Goal: Navigation & Orientation: Understand site structure

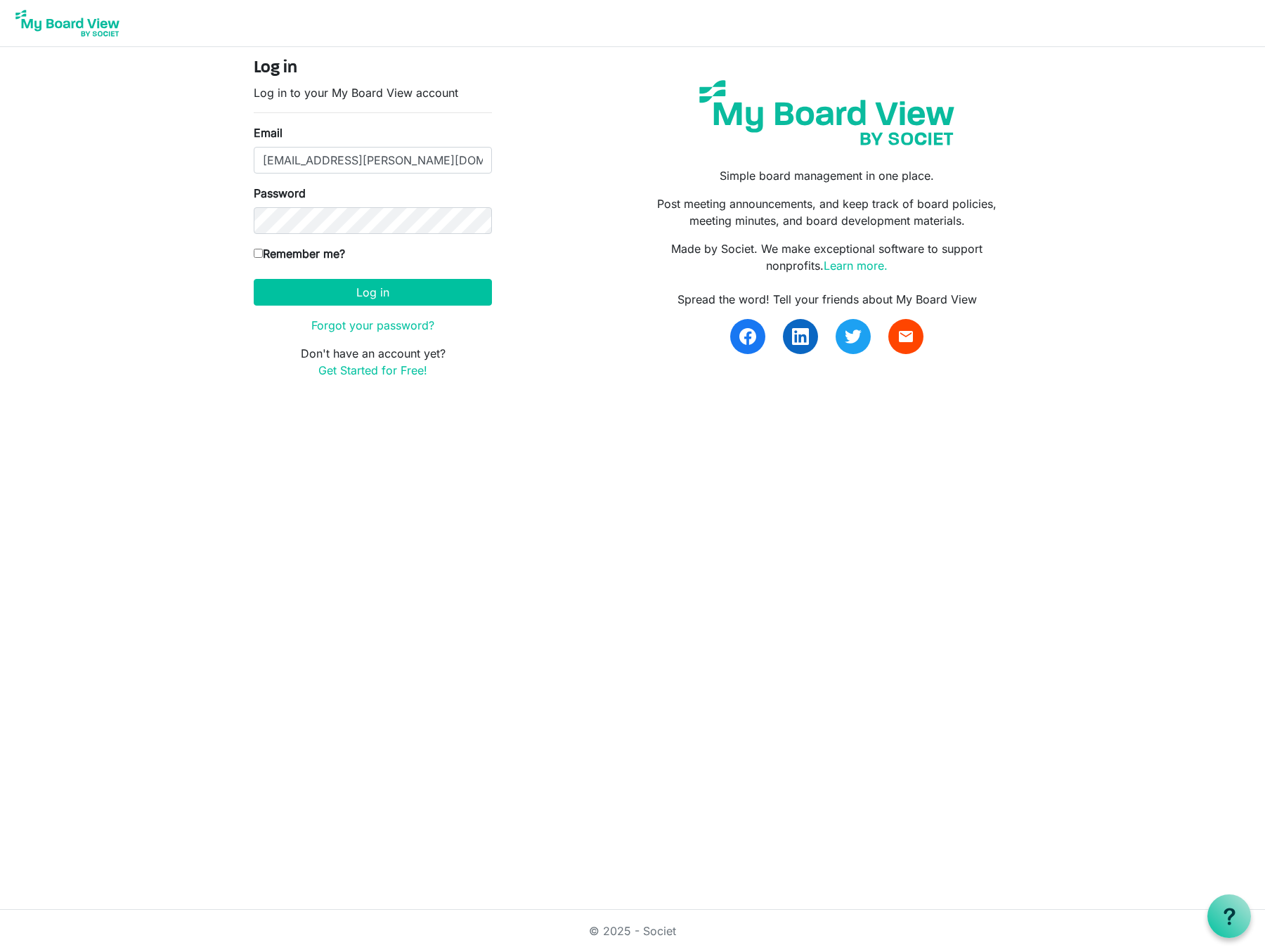
type input "[EMAIL_ADDRESS][PERSON_NAME][DOMAIN_NAME]"
click at [373, 292] on button "Log in" at bounding box center [372, 293] width 238 height 27
click at [262, 256] on label "Remember me?" at bounding box center [299, 253] width 92 height 17
click at [262, 256] on input "Remember me?" at bounding box center [258, 253] width 9 height 9
click at [260, 253] on input "Remember me?" at bounding box center [258, 253] width 9 height 9
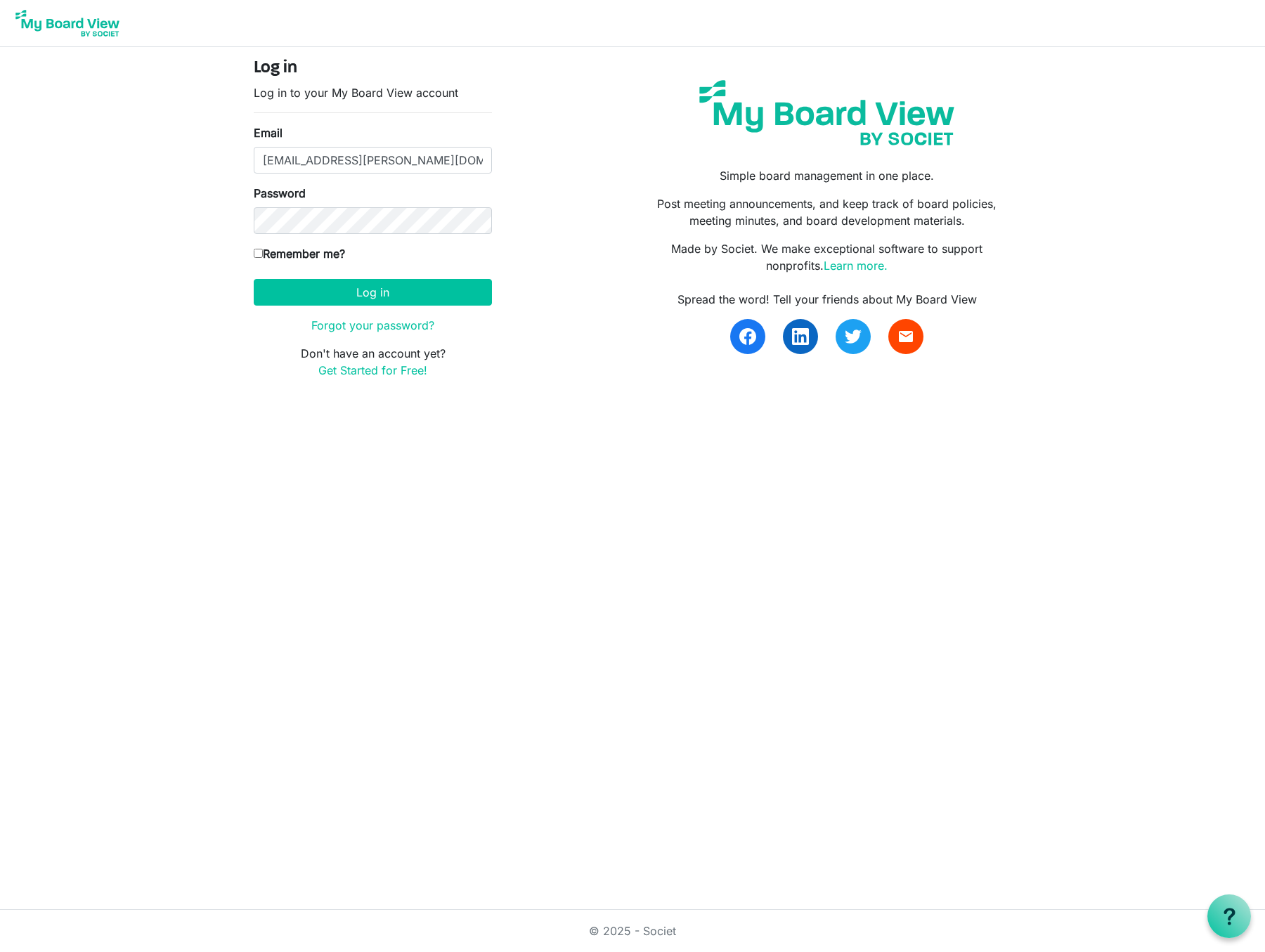
click at [256, 253] on input "Remember me?" at bounding box center [258, 253] width 9 height 9
checkbox input "true"
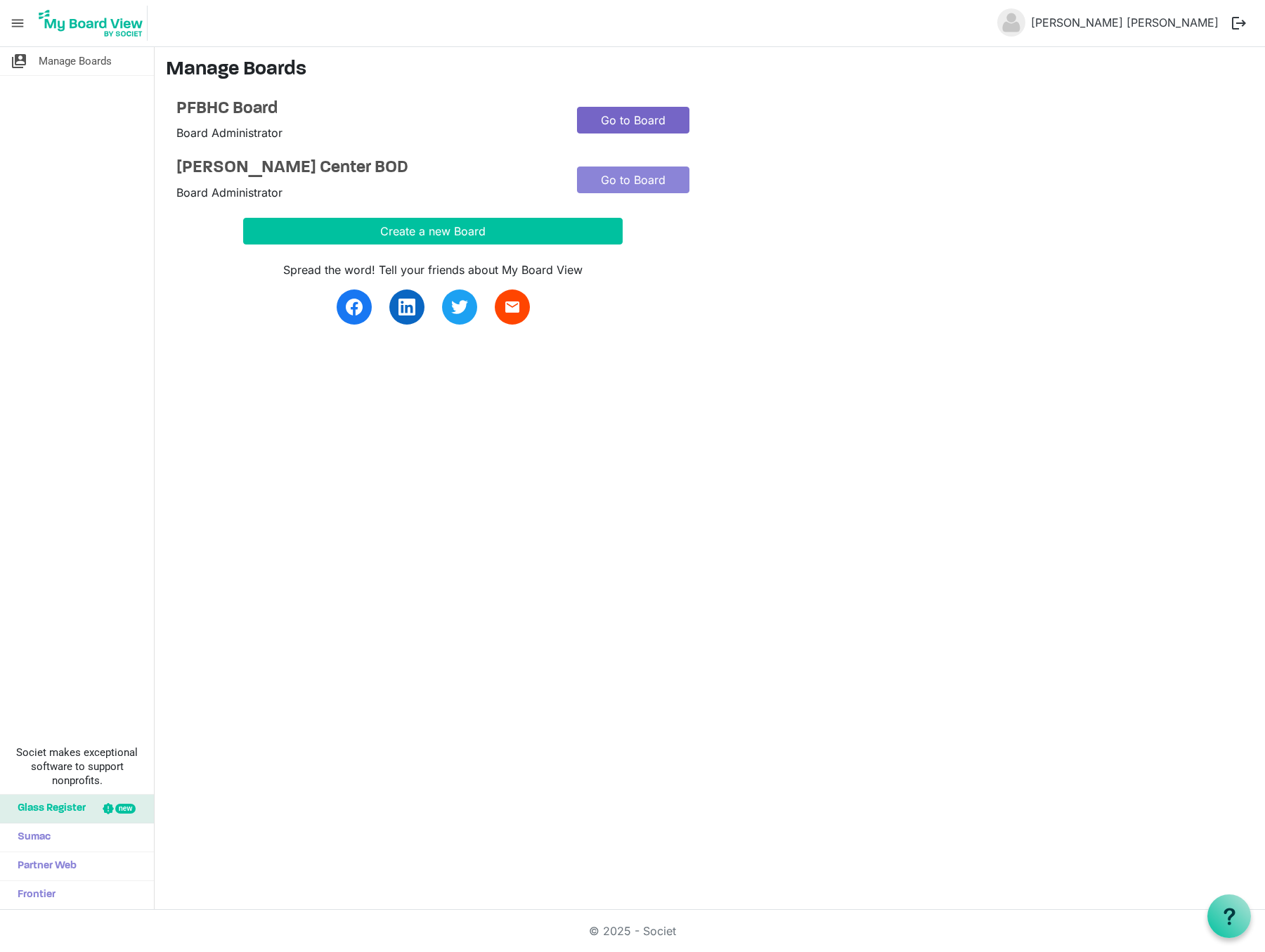
click at [637, 121] on link "Go to Board" at bounding box center [632, 120] width 112 height 27
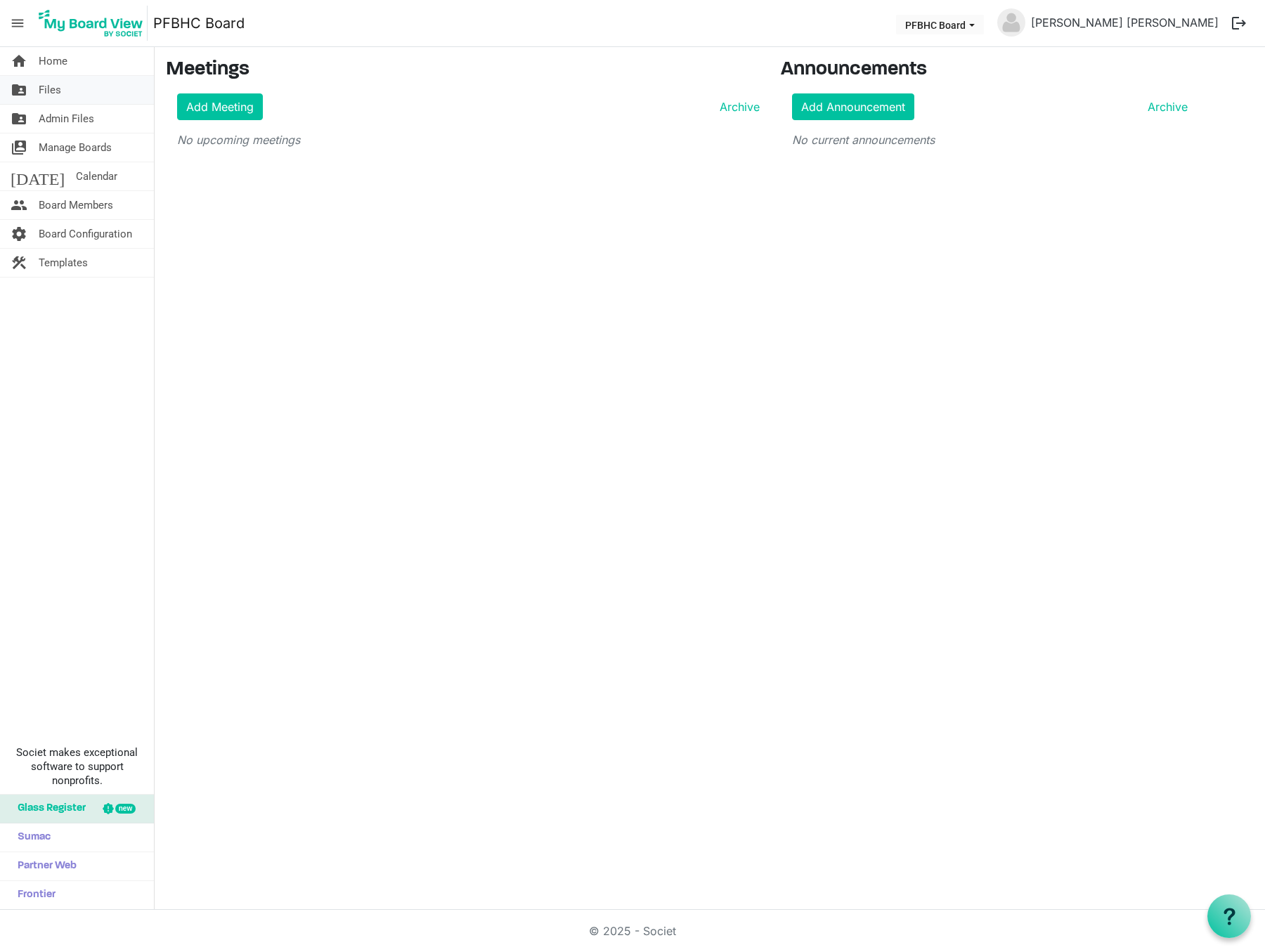
click at [66, 90] on link "folder_shared Files" at bounding box center [76, 89] width 154 height 28
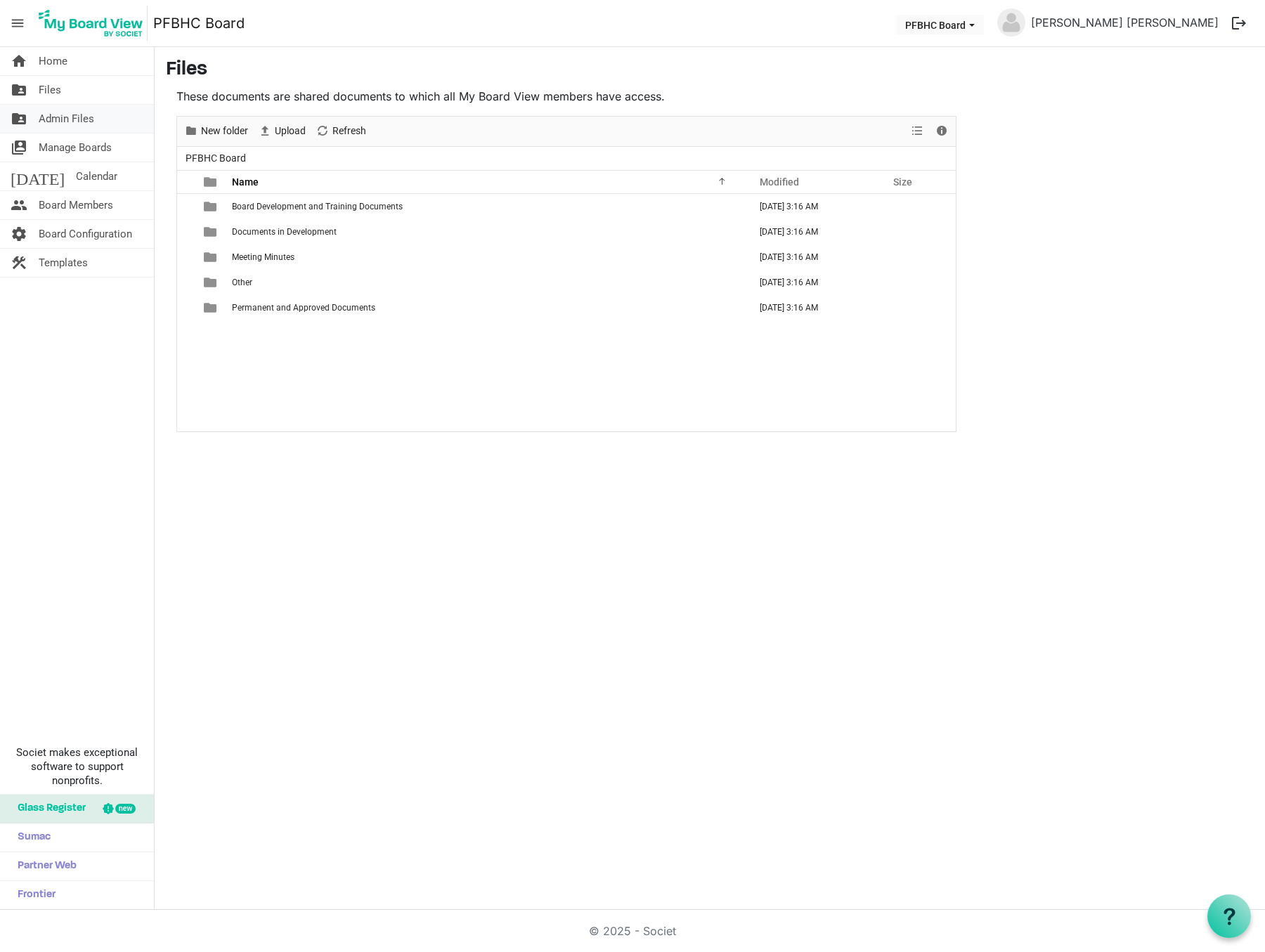
click at [73, 115] on span "Admin Files" at bounding box center [66, 119] width 56 height 28
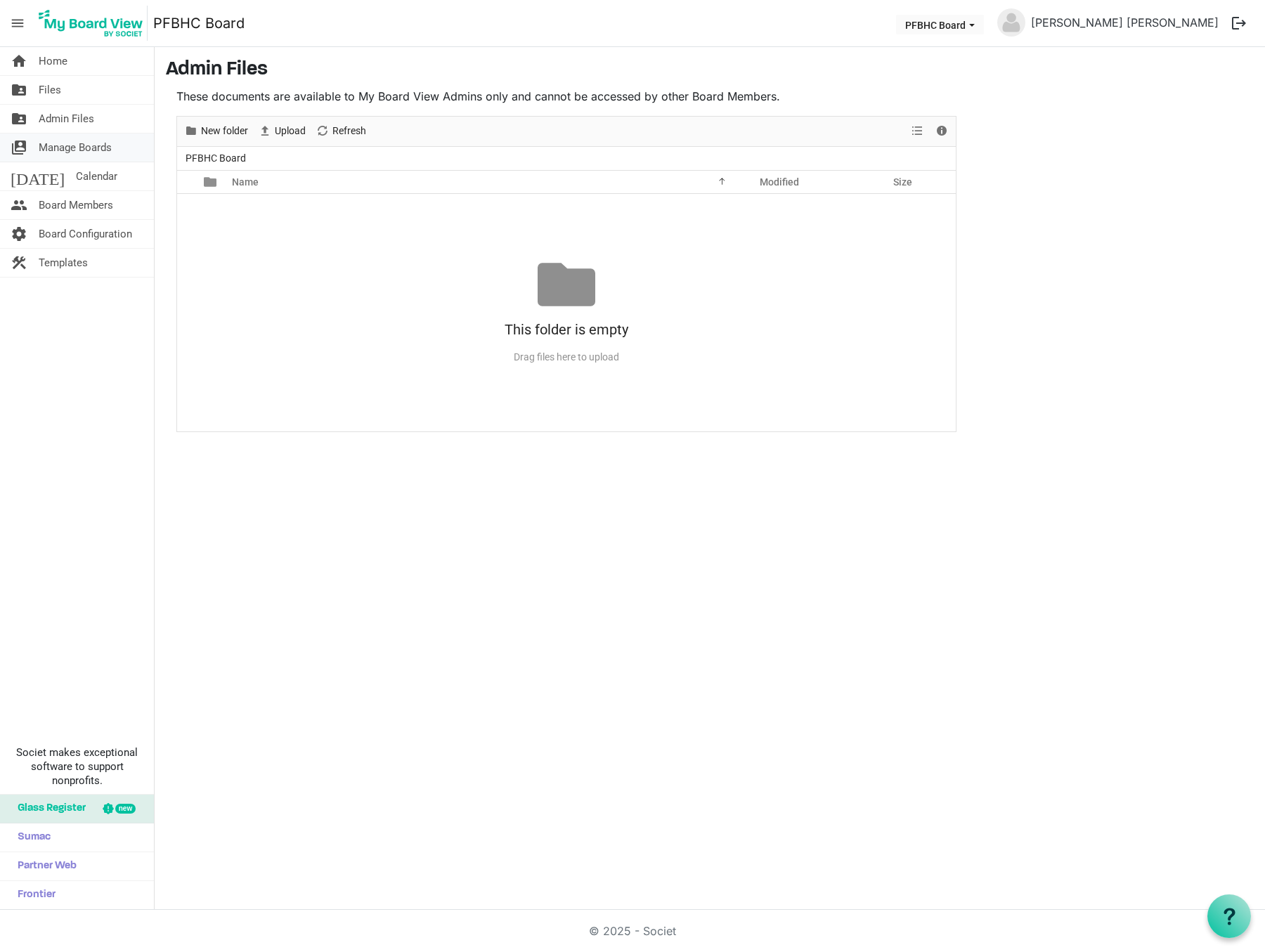
click at [87, 145] on span "Manage Boards" at bounding box center [75, 147] width 73 height 28
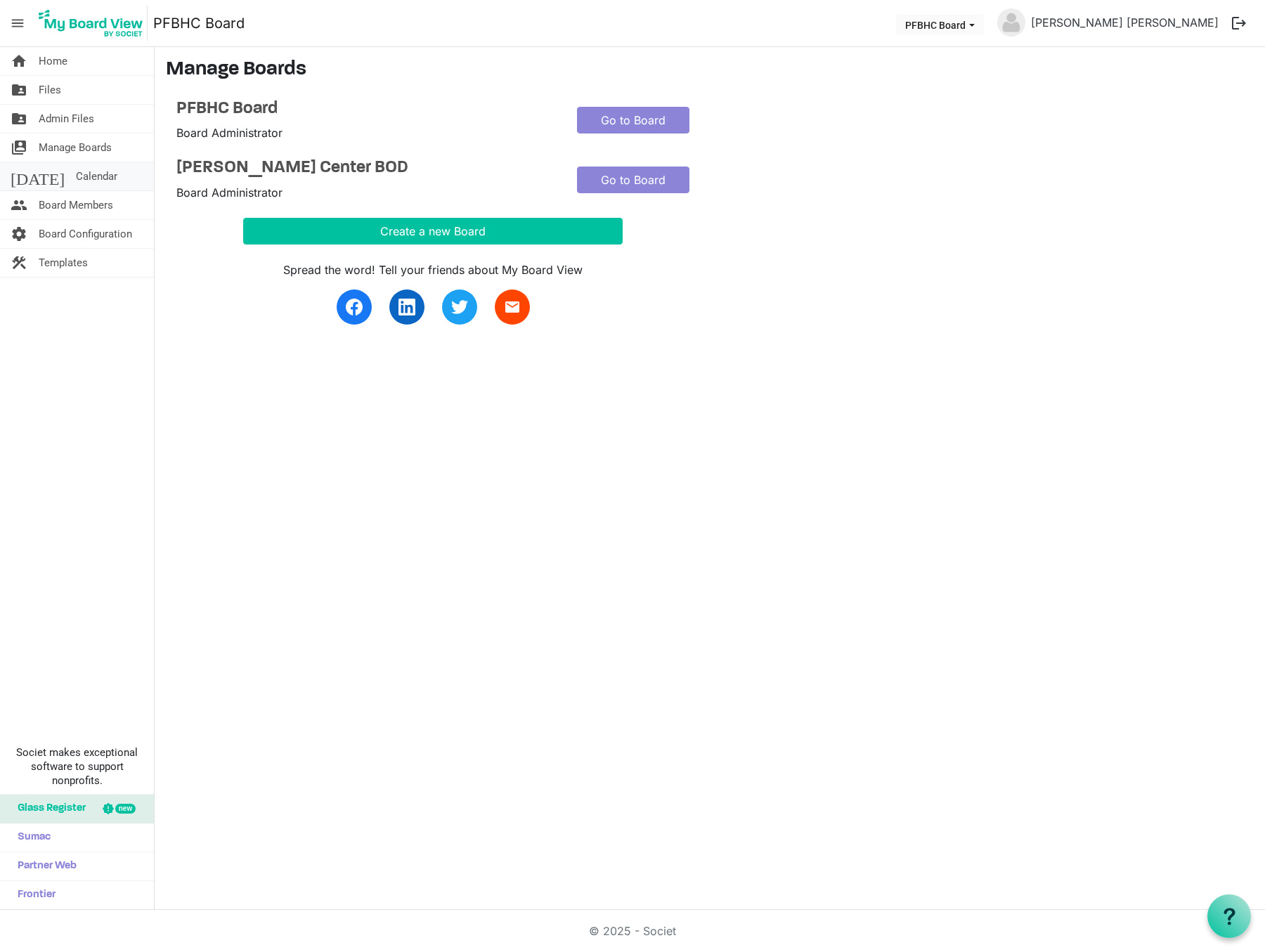
click at [75, 180] on span "Calendar" at bounding box center [96, 176] width 41 height 28
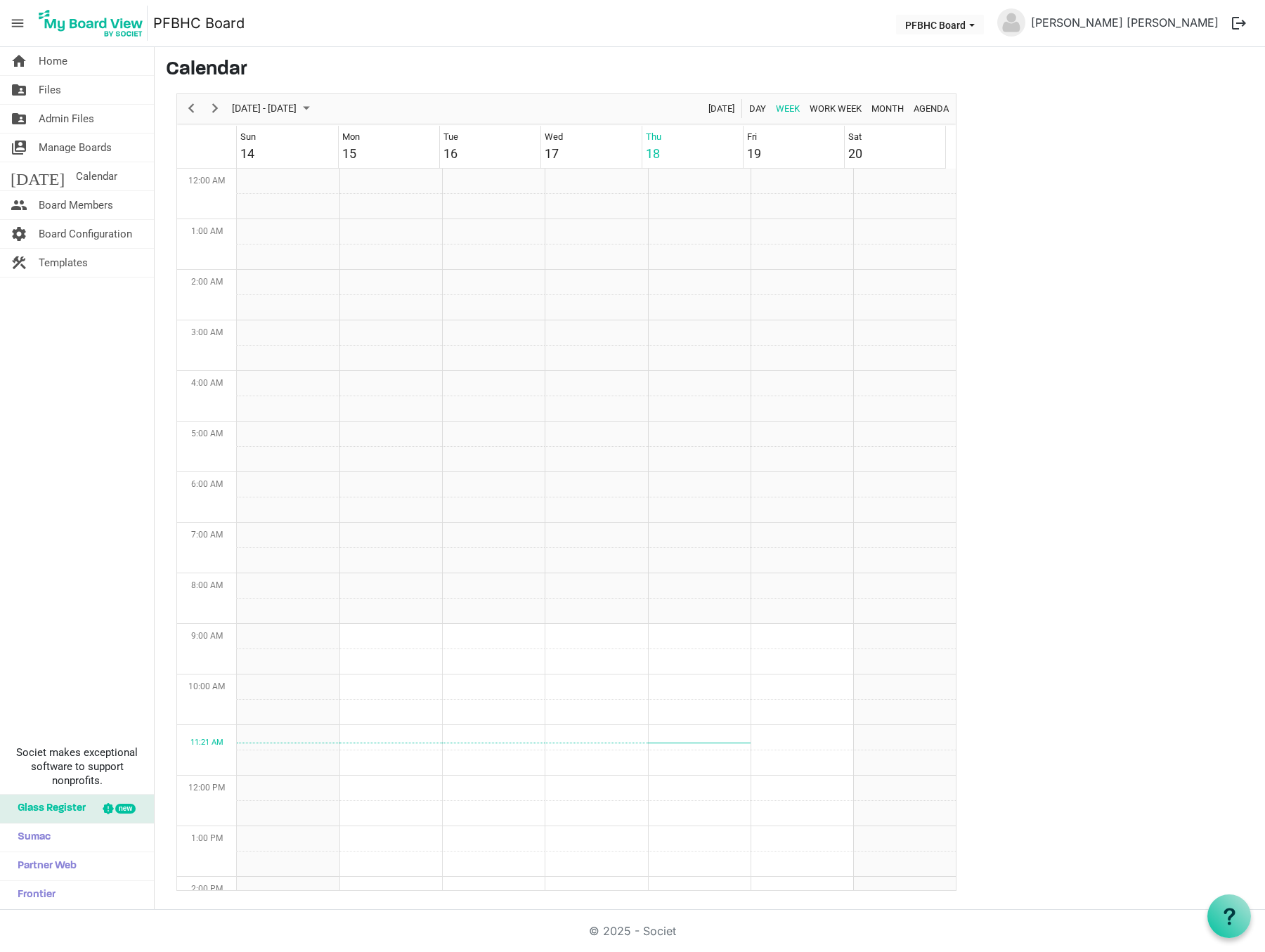
scroll to position [455, 0]
click at [52, 210] on span "Board Members" at bounding box center [75, 205] width 75 height 28
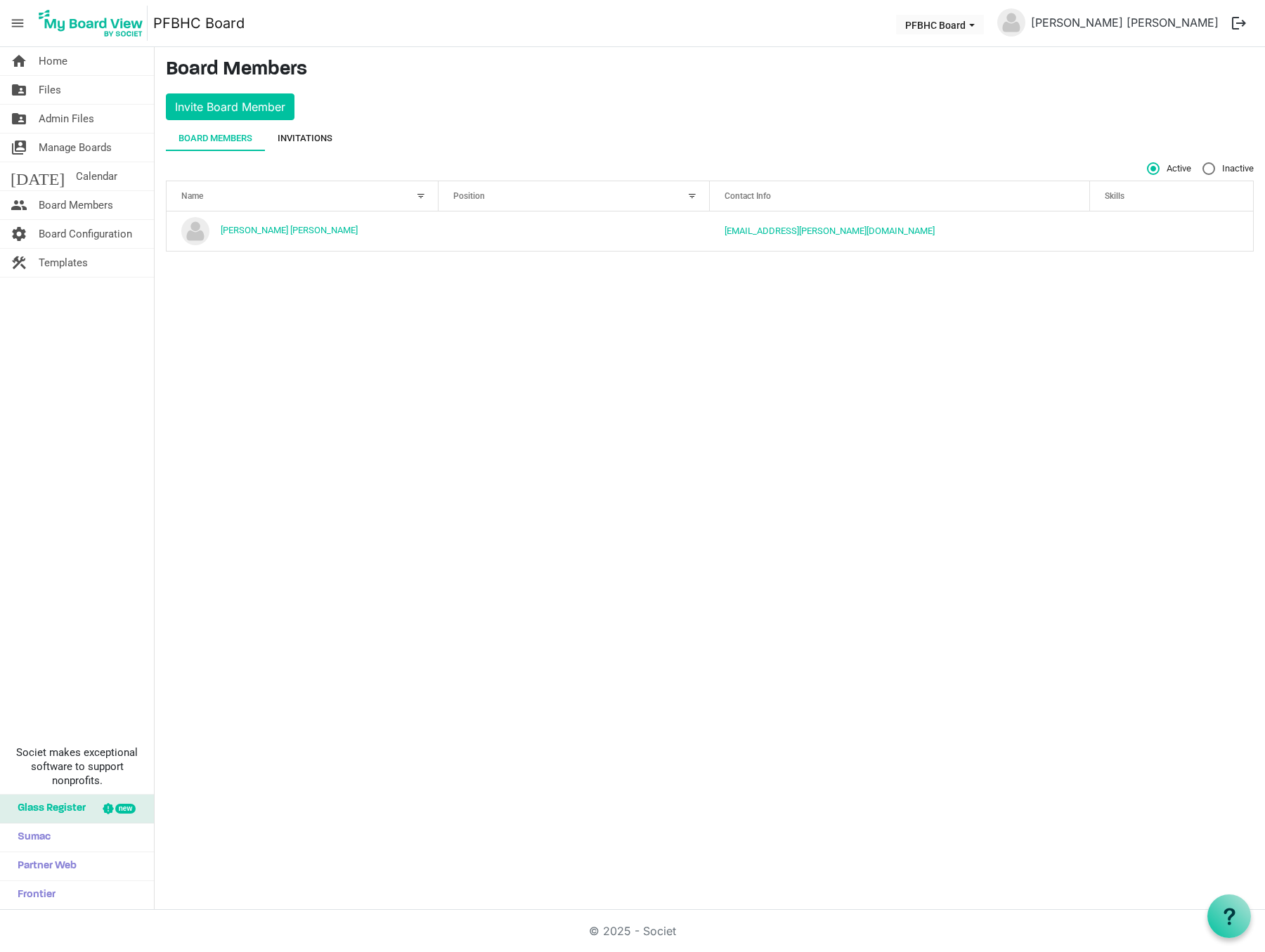
click at [314, 142] on div "Invitations" at bounding box center [305, 138] width 55 height 14
click at [223, 131] on div "Board Members" at bounding box center [216, 138] width 74 height 14
click at [13, 24] on span "menu" at bounding box center [18, 23] width 27 height 27
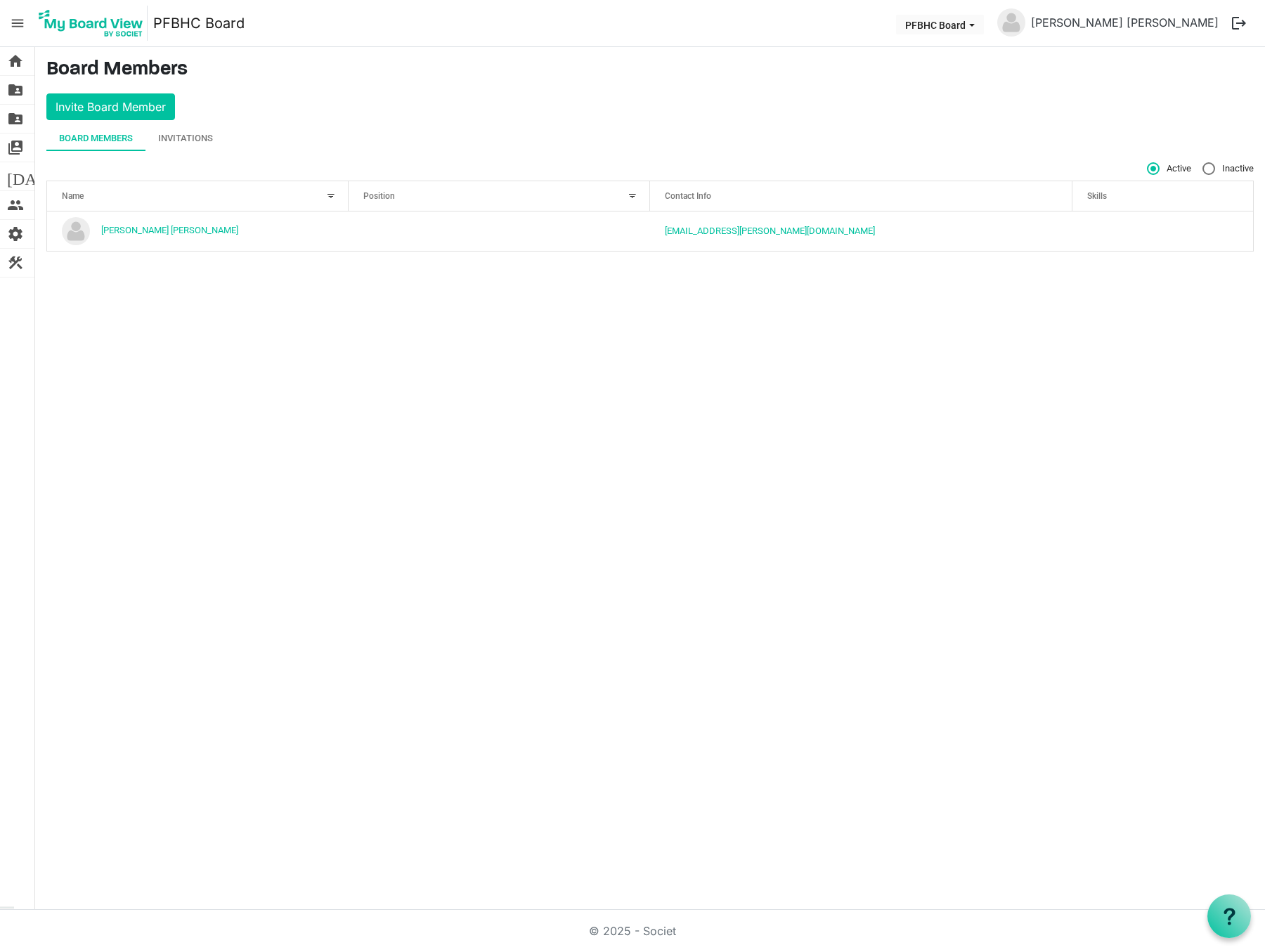
click at [13, 23] on span "menu" at bounding box center [18, 23] width 27 height 27
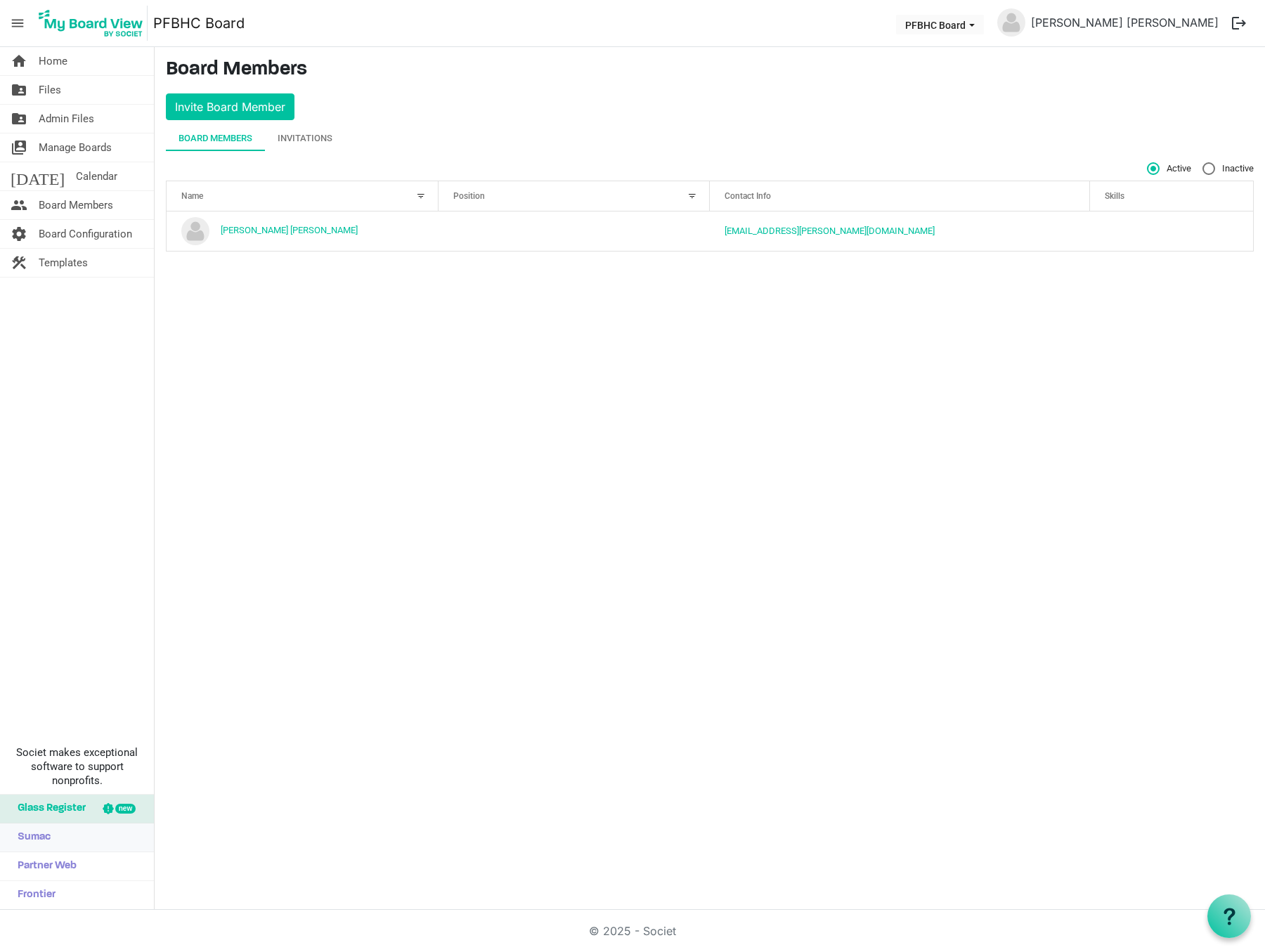
click at [73, 833] on link "Sumac" at bounding box center [76, 837] width 154 height 28
click at [38, 862] on span "Partner Web" at bounding box center [44, 866] width 66 height 28
drag, startPoint x: 60, startPoint y: 897, endPoint x: 63, endPoint y: 888, distance: 9.5
click at [60, 896] on link "Frontier" at bounding box center [76, 895] width 154 height 28
click at [67, 54] on link "home Home" at bounding box center [76, 60] width 154 height 28
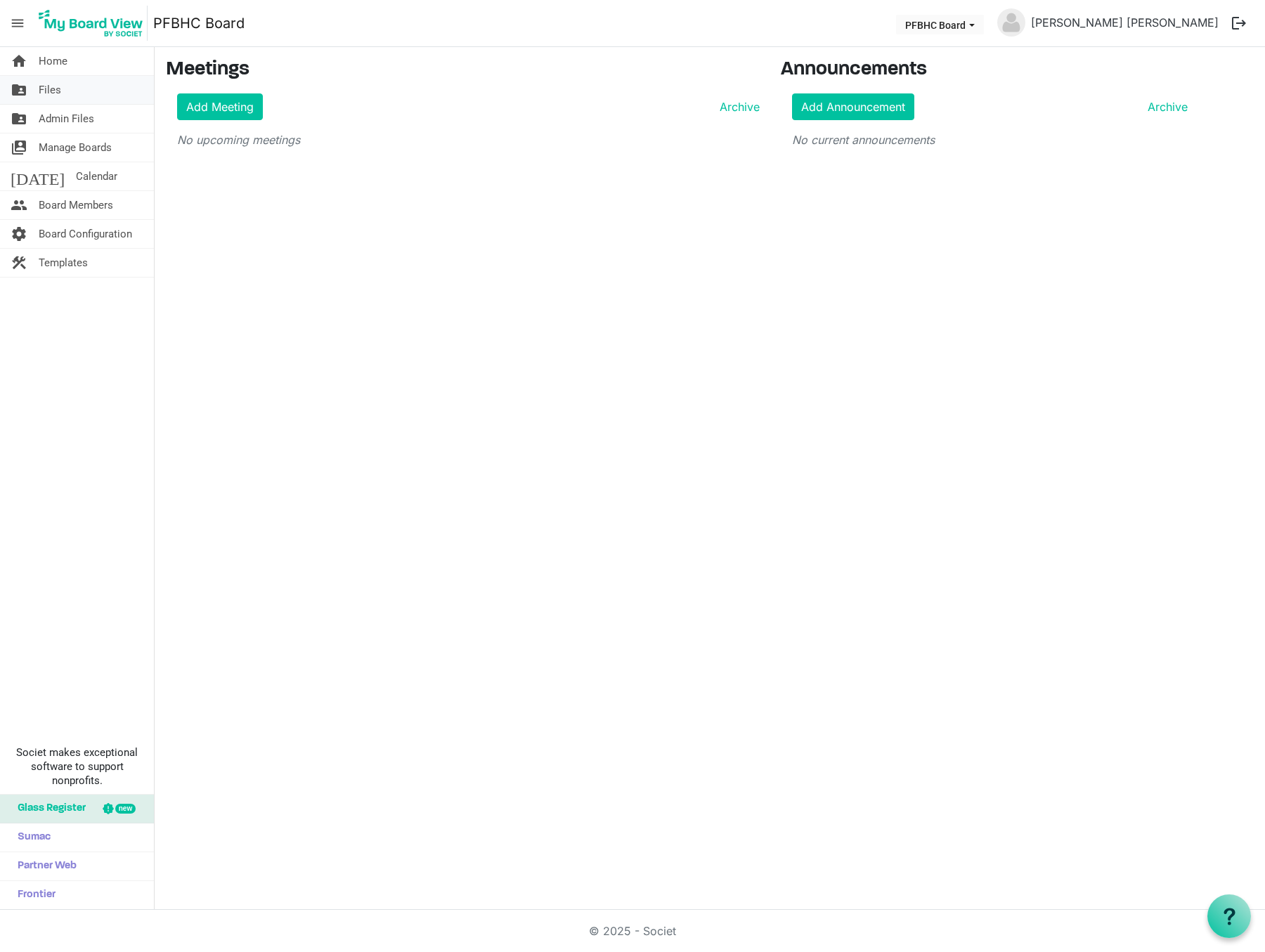
click at [74, 93] on link "folder_shared Files" at bounding box center [76, 89] width 154 height 28
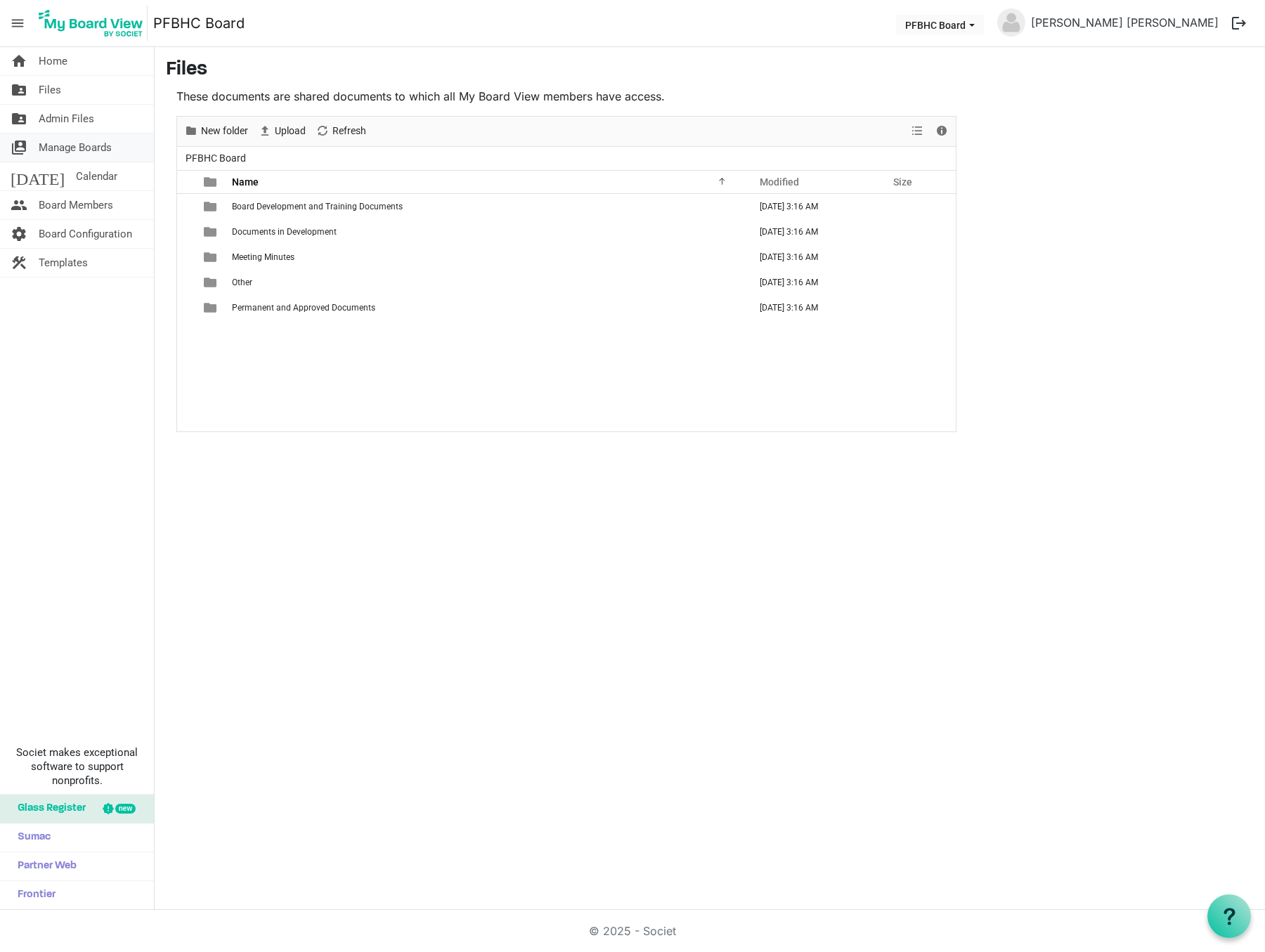
click at [63, 150] on span "Manage Boards" at bounding box center [75, 147] width 73 height 28
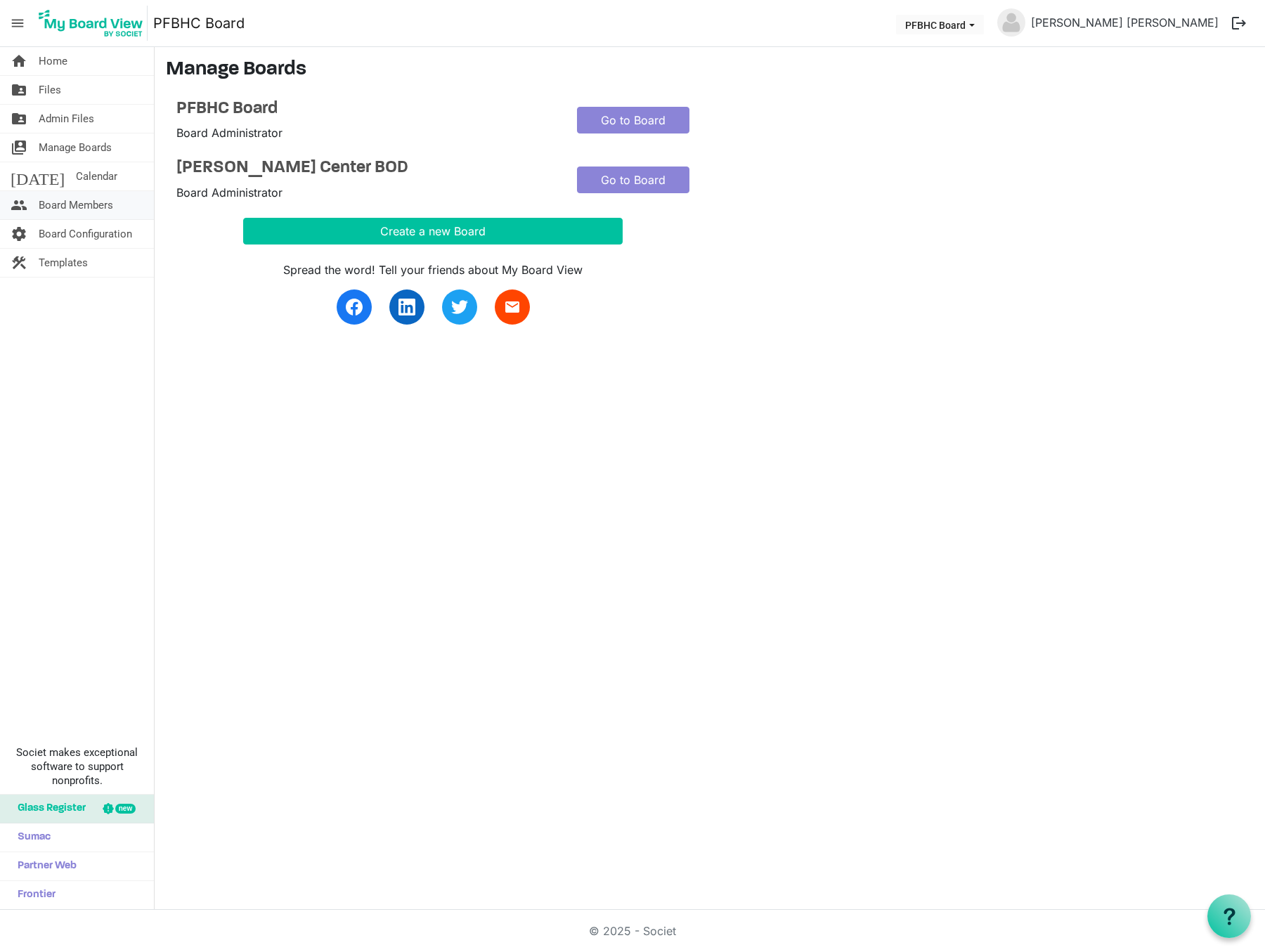
click at [85, 201] on span "Board Members" at bounding box center [75, 205] width 75 height 28
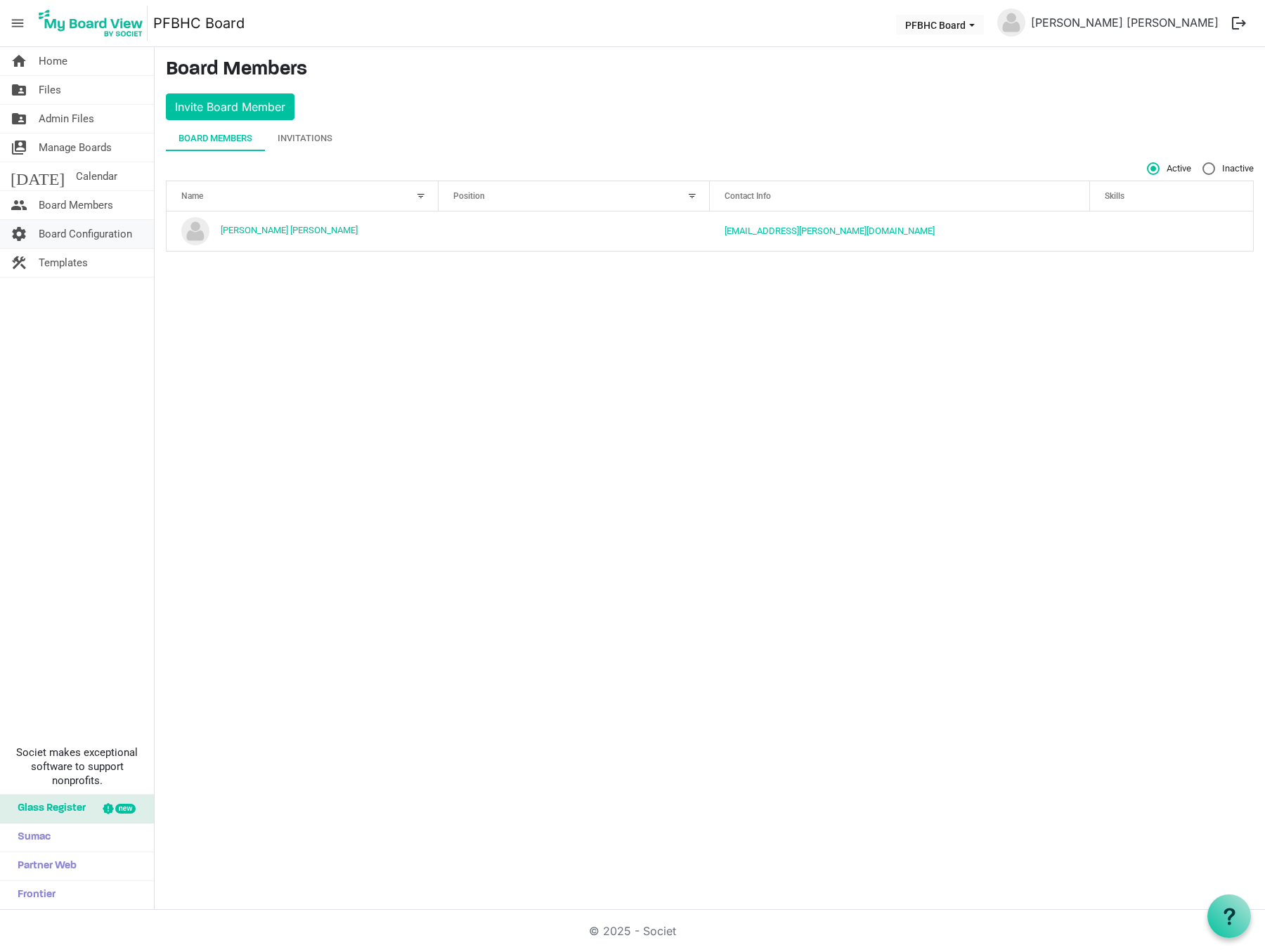
click at [79, 227] on span "Board Configuration" at bounding box center [85, 234] width 93 height 28
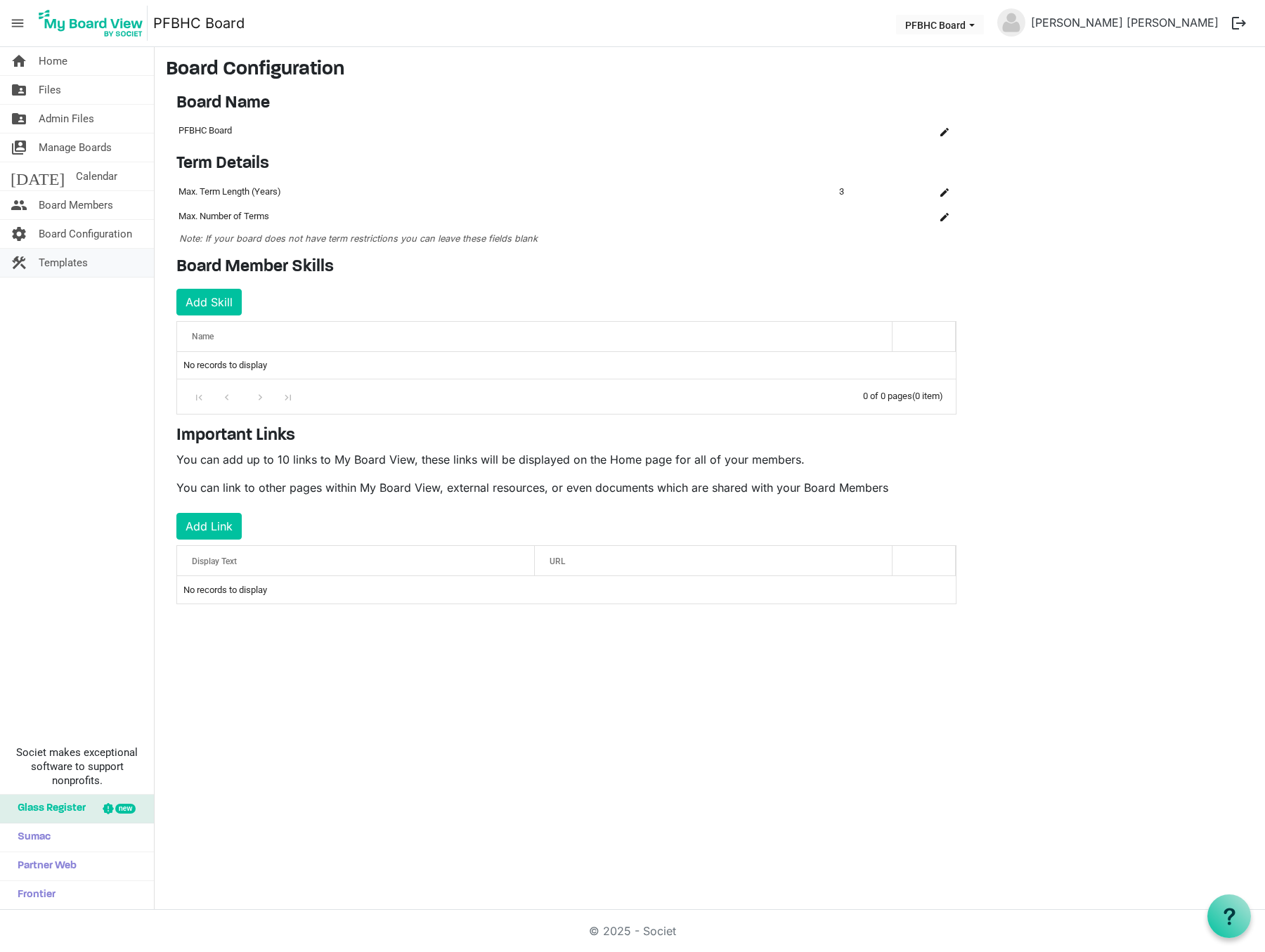
click at [59, 256] on span "Templates" at bounding box center [63, 262] width 49 height 28
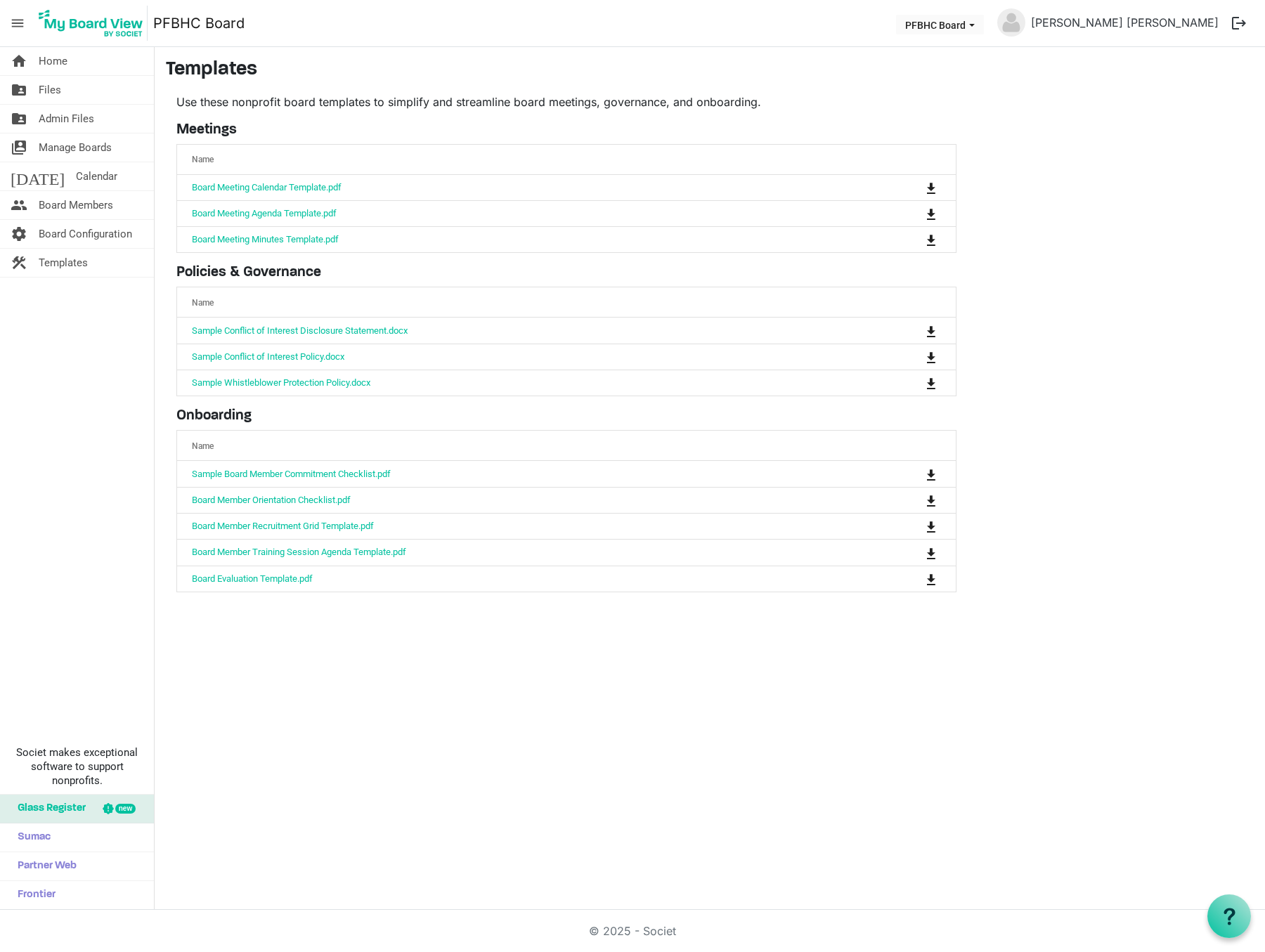
click at [768, 26] on nav "menu PFBHC Board PFBHC Board [PERSON_NAME] [PERSON_NAME] logout" at bounding box center [632, 23] width 1265 height 47
